Goal: Transaction & Acquisition: Obtain resource

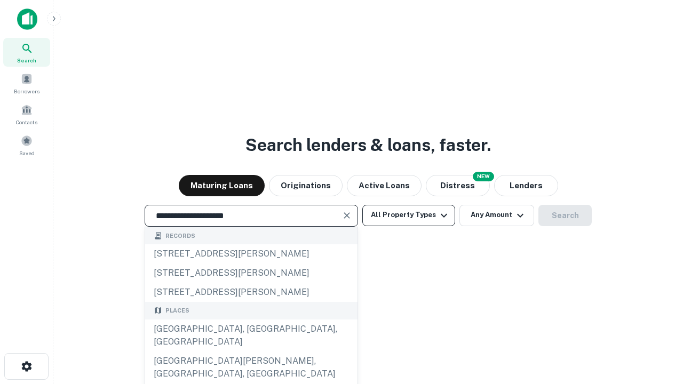
click at [251, 351] on div "[GEOGRAPHIC_DATA], [GEOGRAPHIC_DATA], [GEOGRAPHIC_DATA]" at bounding box center [251, 335] width 212 height 32
click at [409, 215] on button "All Property Types" at bounding box center [408, 215] width 93 height 21
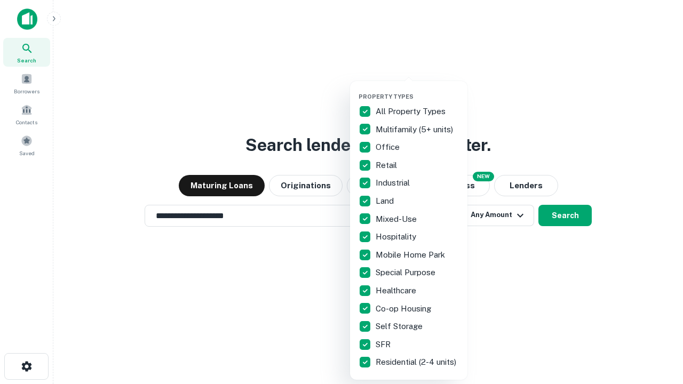
type input "**********"
click at [417, 90] on button "button" at bounding box center [416, 90] width 117 height 1
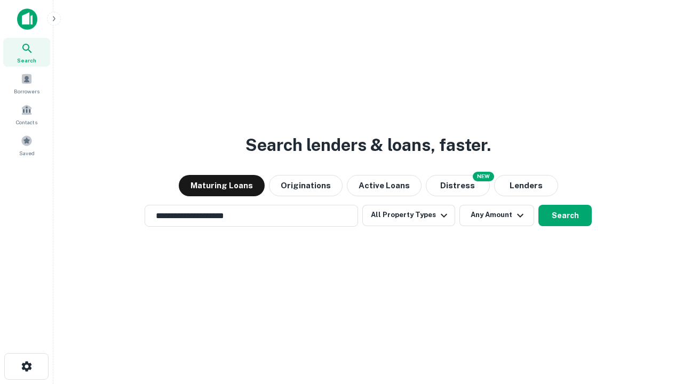
scroll to position [6, 129]
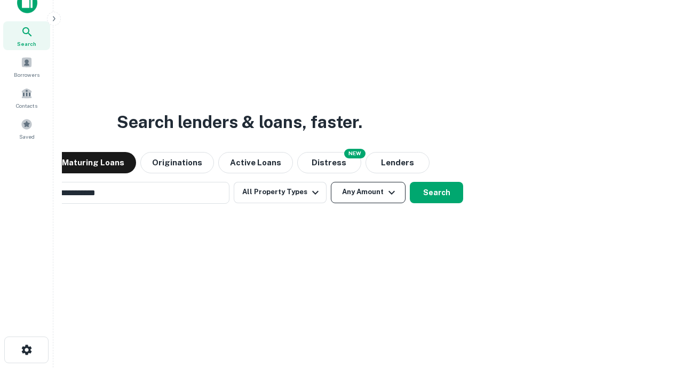
click at [331, 182] on button "Any Amount" at bounding box center [368, 192] width 75 height 21
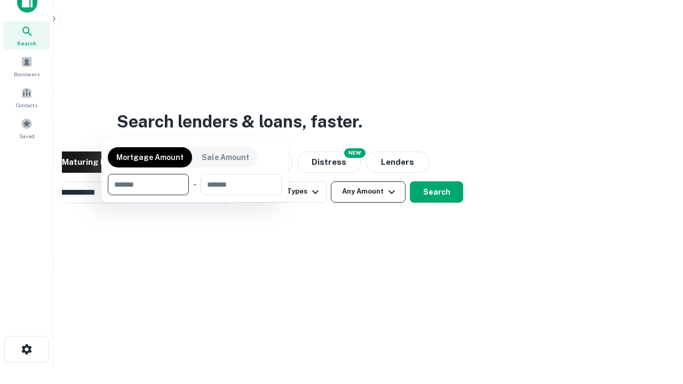
scroll to position [77, 302]
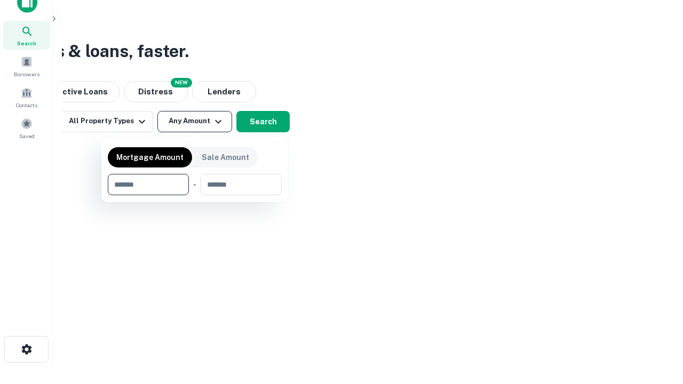
type input "*******"
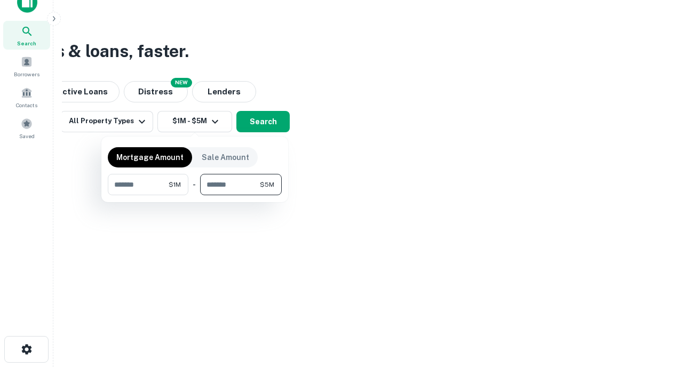
type input "*******"
click at [195, 195] on button "button" at bounding box center [195, 195] width 174 height 1
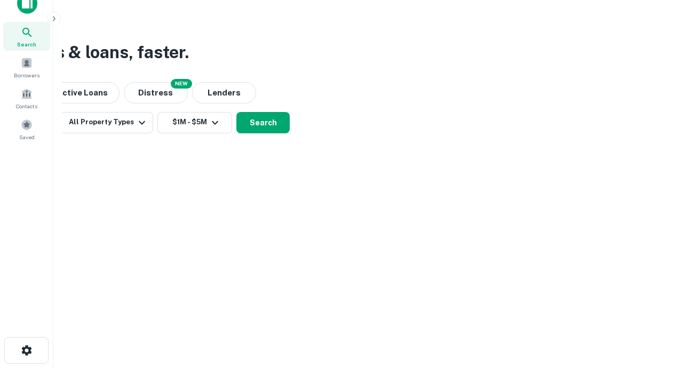
scroll to position [6, 197]
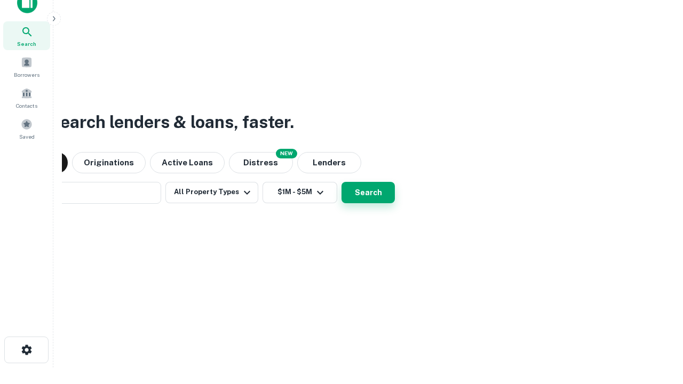
click at [341, 182] on button "Search" at bounding box center [367, 192] width 53 height 21
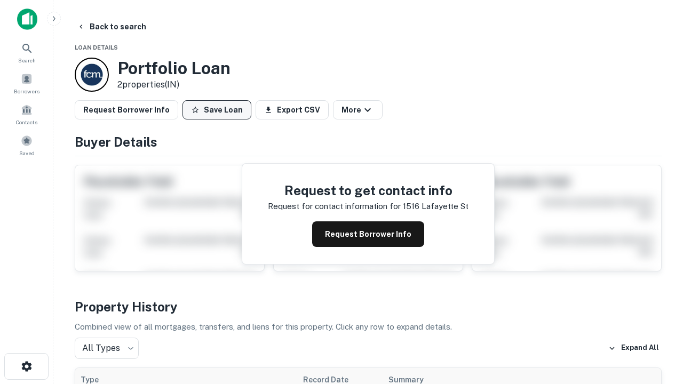
click at [217, 110] on button "Save Loan" at bounding box center [216, 109] width 69 height 19
click at [219, 110] on button "Loan Saved" at bounding box center [219, 109] width 74 height 19
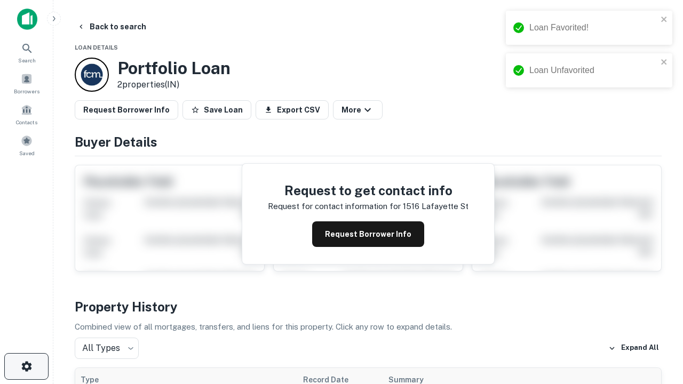
click at [26, 366] on icon "button" at bounding box center [26, 366] width 13 height 13
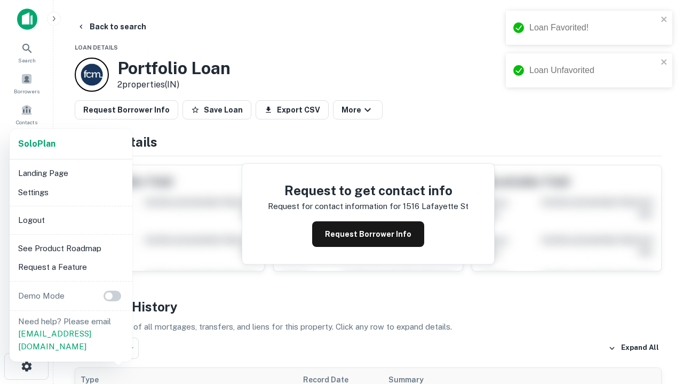
click at [70, 220] on li "Logout" at bounding box center [71, 220] width 114 height 19
